Goal: Information Seeking & Learning: Learn about a topic

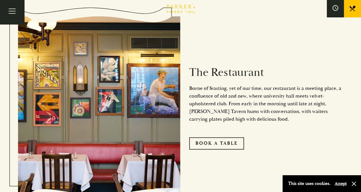
drag, startPoint x: 362, startPoint y: 44, endPoint x: 364, endPoint y: 59, distance: 15.3
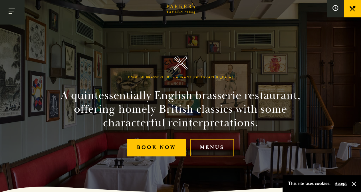
click at [9, 10] on button "Toggle navigation" at bounding box center [12, 12] width 24 height 24
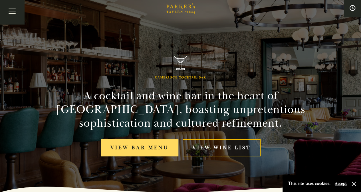
click at [162, 148] on link "View bar menu" at bounding box center [140, 147] width 78 height 17
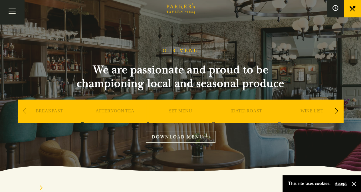
scroll to position [168, 0]
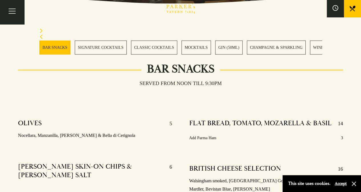
click at [149, 49] on link "CLASSIC COCKTAILS" at bounding box center [154, 48] width 46 height 14
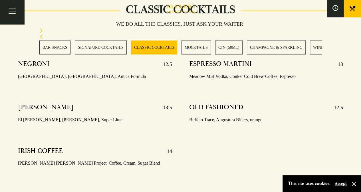
scroll to position [837, 0]
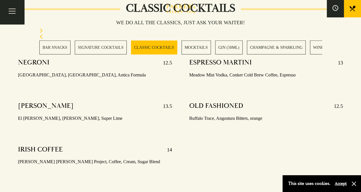
click at [119, 48] on link "SIGNATURE COCKTAILS" at bounding box center [101, 48] width 52 height 14
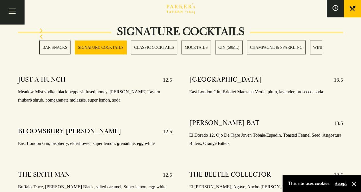
scroll to position [556, 0]
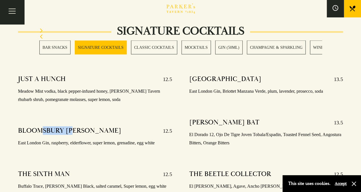
drag, startPoint x: 44, startPoint y: 121, endPoint x: 79, endPoint y: 121, distance: 34.3
click at [79, 127] on h4 "BLOOMSBURY BOOZER" at bounding box center [69, 131] width 103 height 9
drag, startPoint x: 79, startPoint y: 121, endPoint x: 52, endPoint y: 122, distance: 26.6
click at [52, 127] on h4 "BLOOMSBURY BOOZER" at bounding box center [69, 131] width 103 height 9
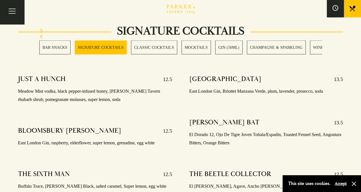
click at [203, 103] on div "MCCALMONTS MANSION 13.5 East London Gin, Briottet Manzana Verde, plum, lavender…" at bounding box center [266, 166] width 171 height 190
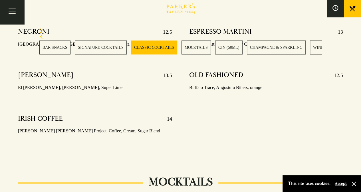
scroll to position [892, 0]
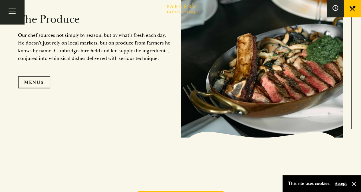
scroll to position [555, 0]
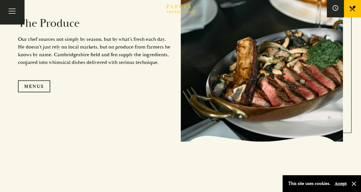
click at [40, 80] on div "The Produce Our chef sources not simply by season, but by what’s fresh each day…" at bounding box center [99, 52] width 163 height 137
click at [80, 85] on div "Menus" at bounding box center [95, 87] width 154 height 12
click at [30, 91] on link "Menus" at bounding box center [34, 87] width 32 height 12
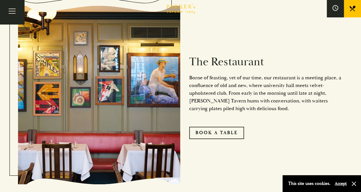
scroll to position [139, 0]
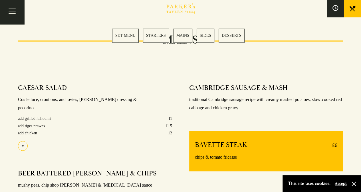
scroll to position [417, 0]
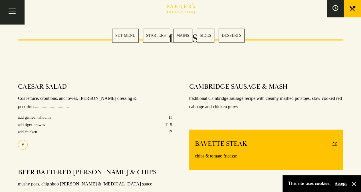
click at [129, 35] on link "SET MENU" at bounding box center [125, 36] width 27 height 14
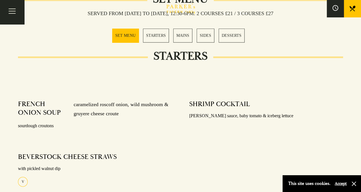
scroll to position [225, 0]
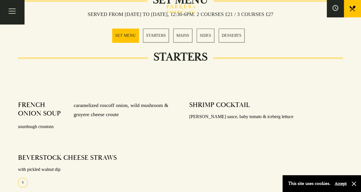
click at [163, 41] on link "STARTERS" at bounding box center [156, 36] width 26 height 14
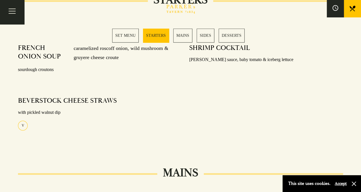
click at [191, 36] on link "MAINS" at bounding box center [182, 36] width 19 height 14
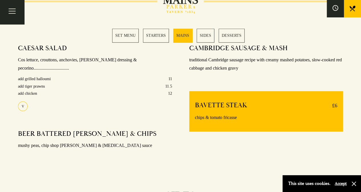
click at [228, 39] on link "DESSERTS" at bounding box center [232, 36] width 26 height 14
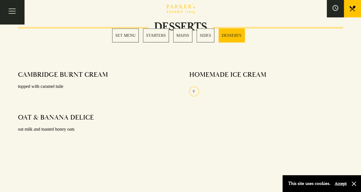
scroll to position [746, 0]
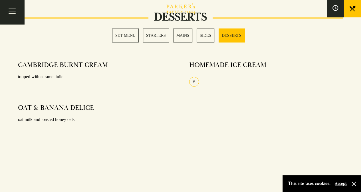
click at [34, 42] on section "SET MENU STARTERS MAINS SIDES DESSERTS" at bounding box center [180, 35] width 361 height 43
drag, startPoint x: 34, startPoint y: 42, endPoint x: 82, endPoint y: 48, distance: 49.0
click at [82, 48] on section "SET MENU STARTERS MAINS SIDES DESSERTS" at bounding box center [180, 35] width 361 height 43
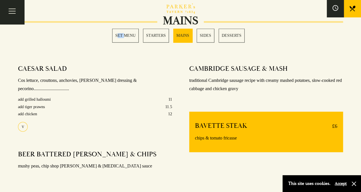
scroll to position [438, 0]
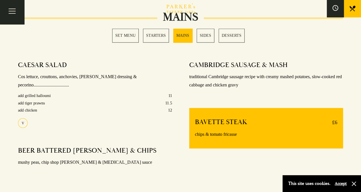
click at [247, 92] on div at bounding box center [266, 91] width 154 height 4
click at [78, 146] on h4 "BEER BATTERED HADDOCK & CHIPS" at bounding box center [87, 150] width 139 height 9
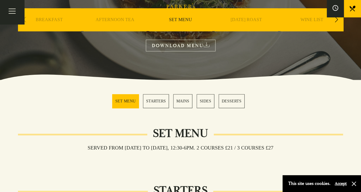
scroll to position [89, 0]
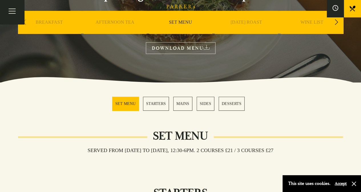
click at [52, 19] on div "BREAKFAST" at bounding box center [49, 31] width 63 height 40
click at [55, 23] on link "BREAKFAST" at bounding box center [49, 30] width 27 height 23
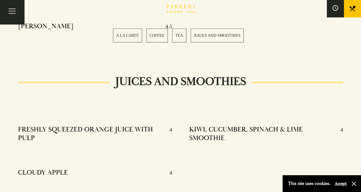
scroll to position [3, 0]
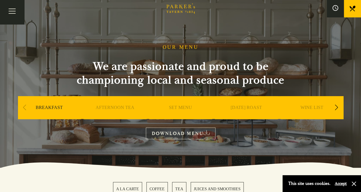
click at [169, 111] on div "SET MENU" at bounding box center [180, 116] width 63 height 40
click at [128, 109] on link "AFTERNOON TEA" at bounding box center [115, 116] width 39 height 23
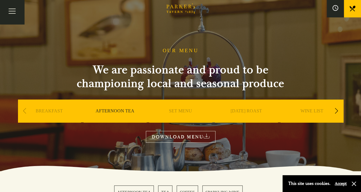
click at [336, 109] on div "Next slide" at bounding box center [337, 111] width 8 height 13
click at [255, 112] on link "A LA CARTE" at bounding box center [246, 119] width 27 height 23
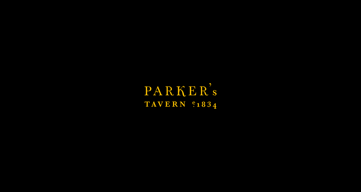
scroll to position [187, 0]
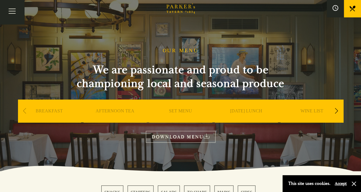
click at [337, 113] on div "Next slide" at bounding box center [337, 111] width 8 height 13
click at [311, 112] on link "DESSERT" at bounding box center [312, 119] width 20 height 23
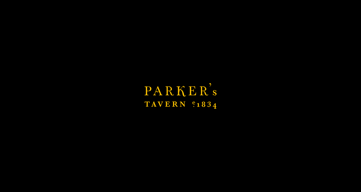
scroll to position [210, 0]
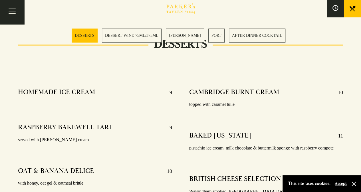
scroll to position [182, 0]
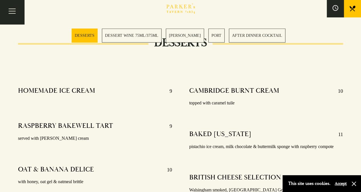
click at [214, 91] on h4 "CAMBRIDGE BURNT CREAM" at bounding box center [234, 91] width 90 height 9
drag, startPoint x: 214, startPoint y: 91, endPoint x: 249, endPoint y: 91, distance: 35.4
click at [249, 91] on h4 "CAMBRIDGE BURNT CREAM" at bounding box center [234, 91] width 90 height 9
